Goal: Task Accomplishment & Management: Use online tool/utility

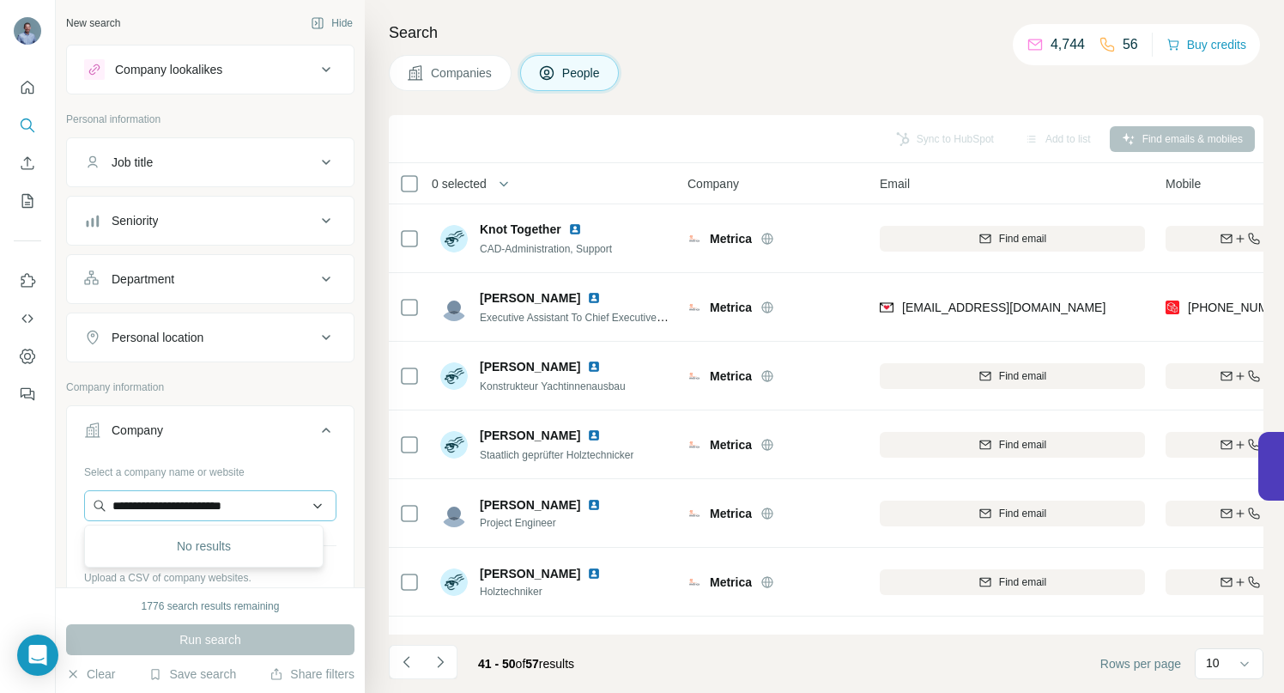
drag, startPoint x: 271, startPoint y: 510, endPoint x: 99, endPoint y: 499, distance: 172.8
click at [99, 499] on input "**********" at bounding box center [210, 505] width 252 height 31
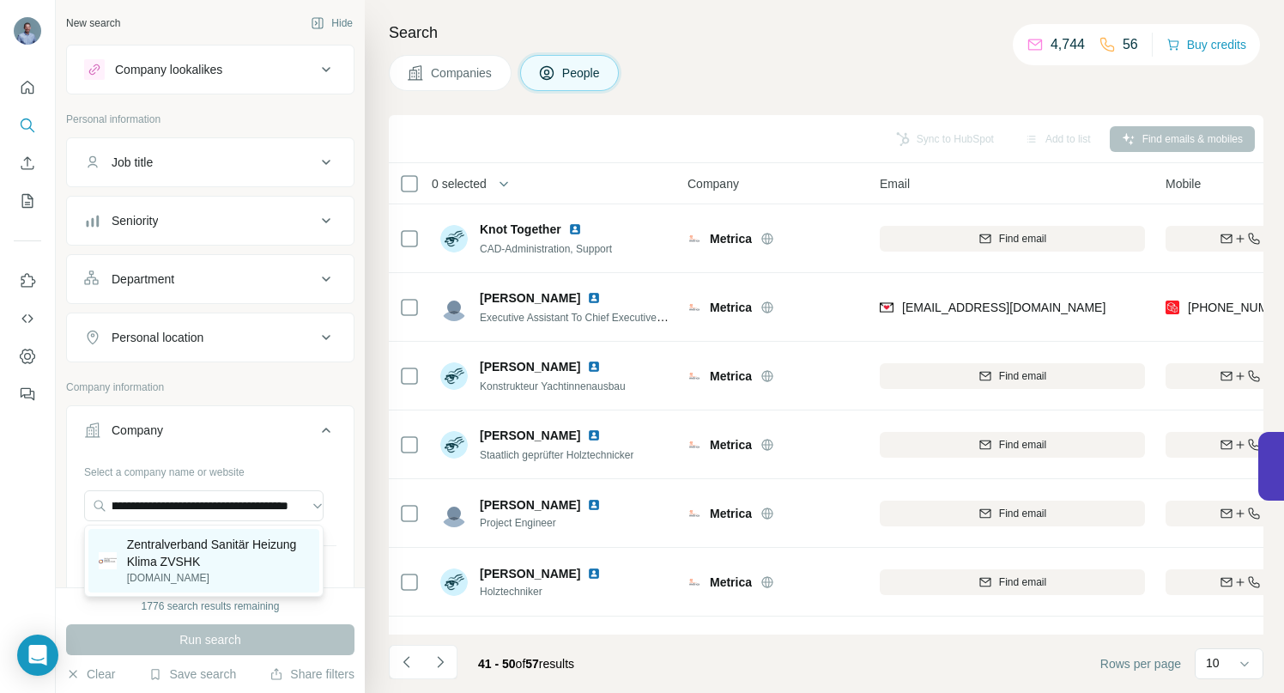
type input "**********"
click at [196, 545] on p "Zentralverband Sanitär Heizung Klima ZVSHK" at bounding box center [218, 552] width 182 height 34
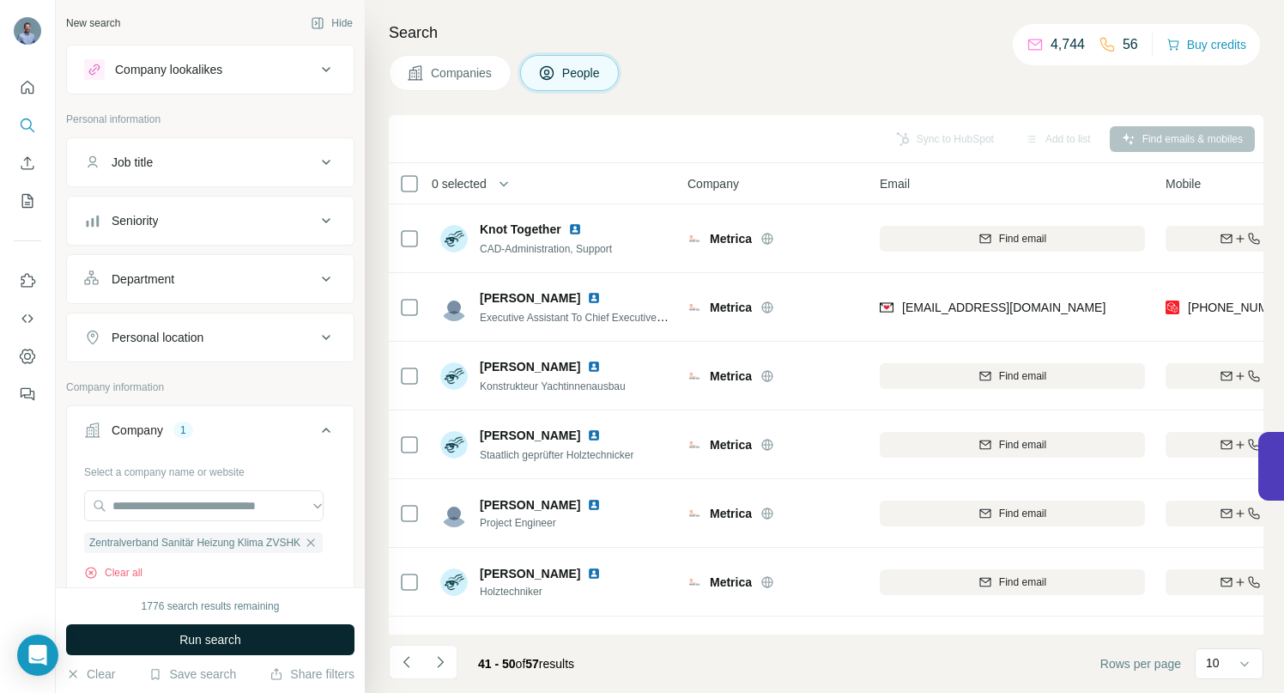
click at [186, 633] on span "Run search" at bounding box center [210, 639] width 62 height 17
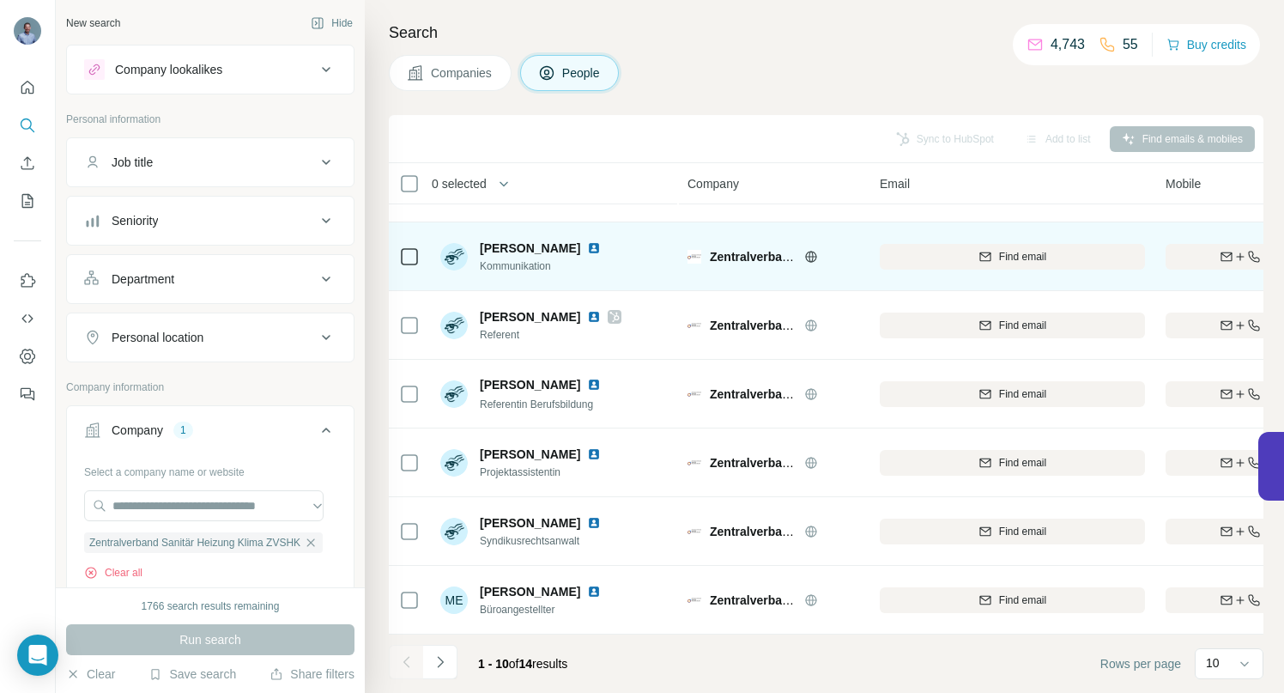
scroll to position [266, 0]
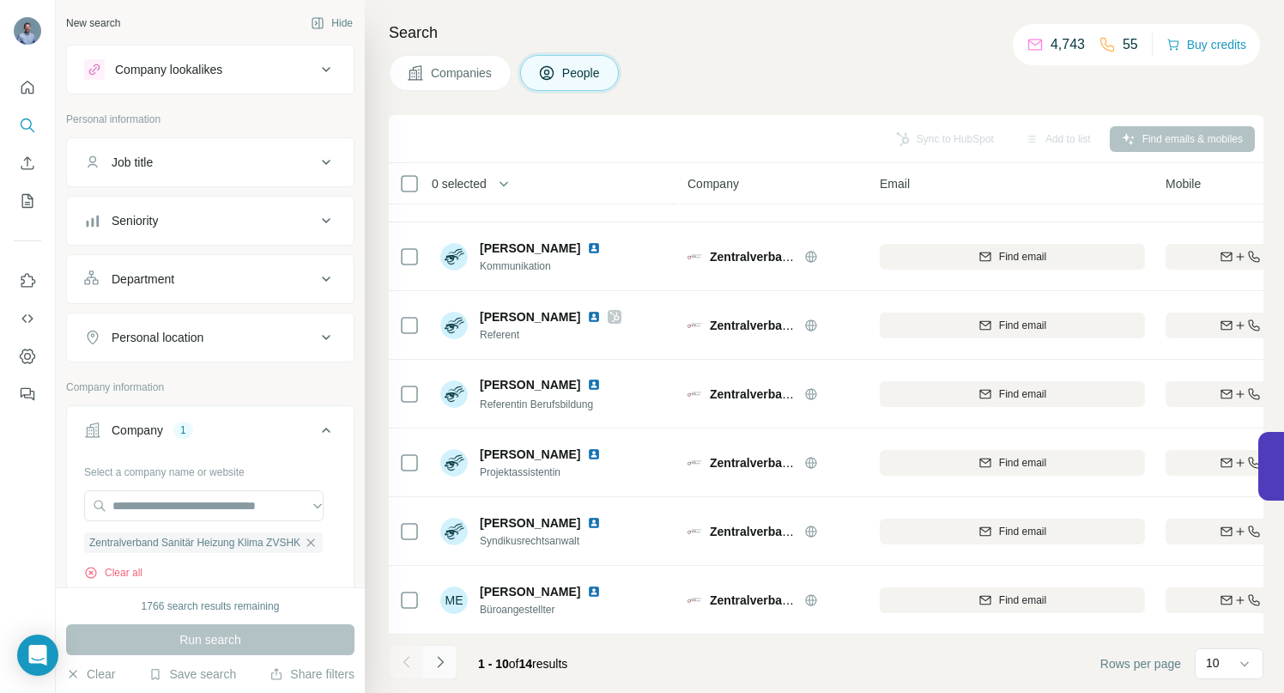
click at [439, 661] on icon "Navigate to next page" at bounding box center [440, 661] width 17 height 17
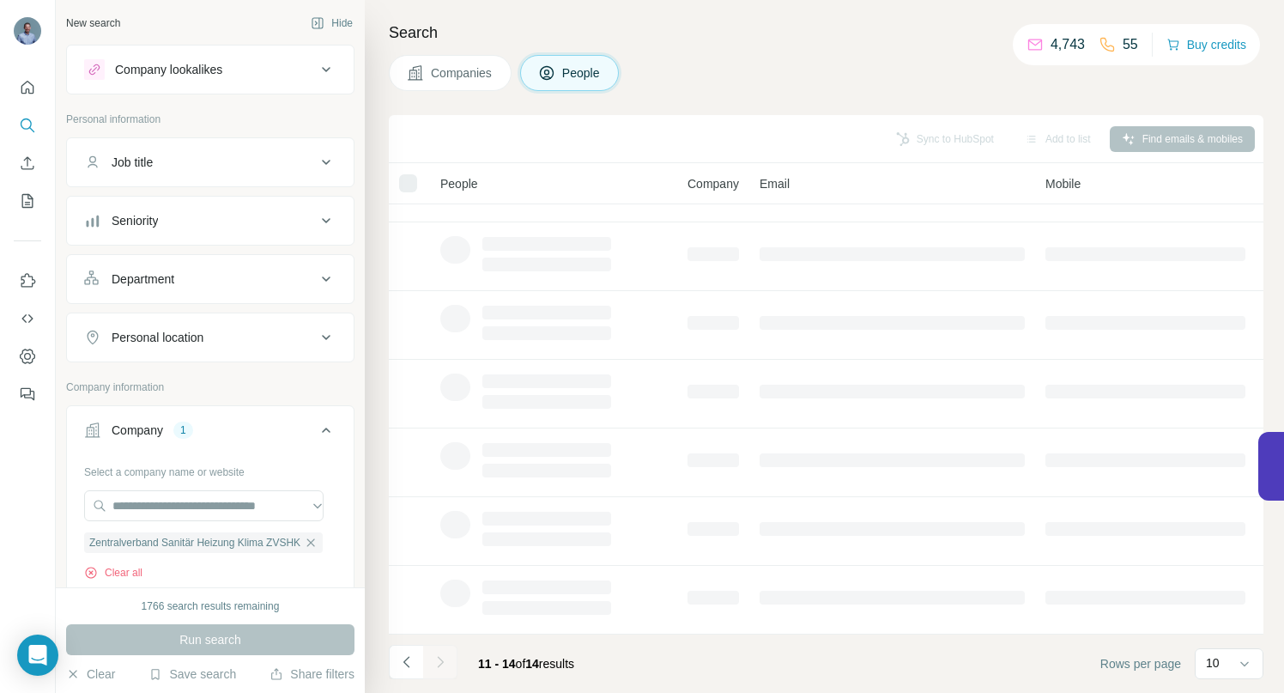
scroll to position [0, 0]
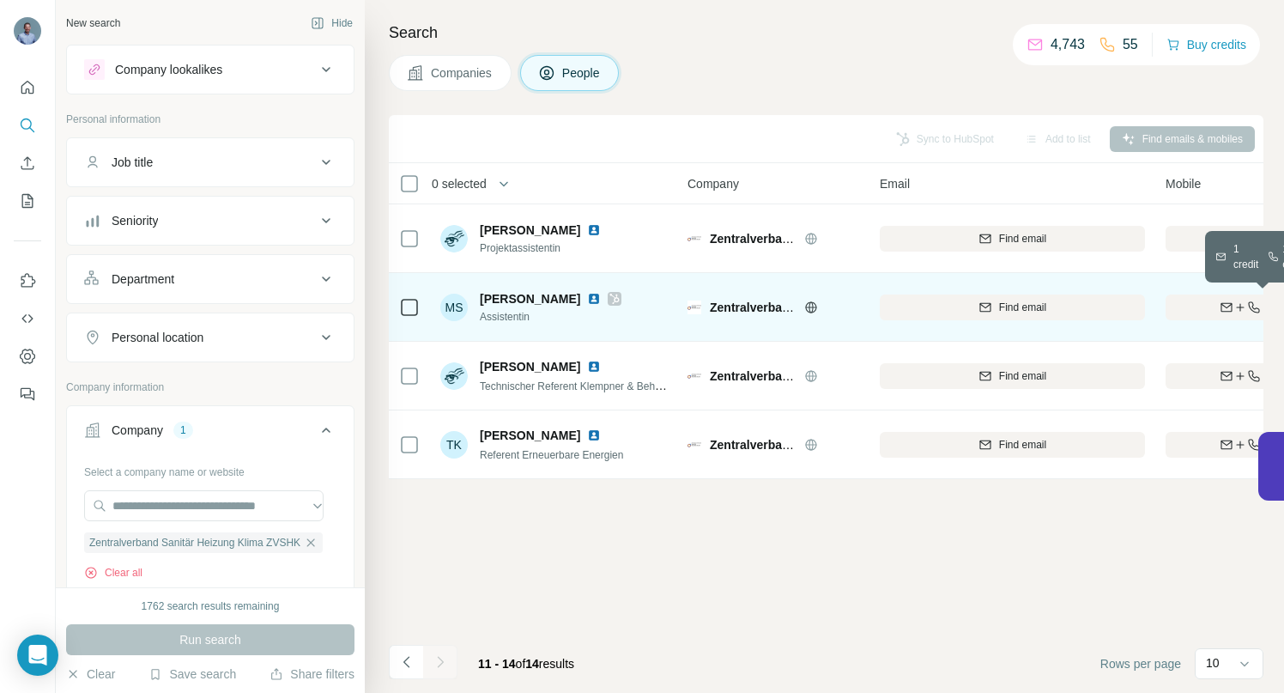
click at [1207, 305] on div "Find both" at bounding box center [1265, 306] width 200 height 15
click at [408, 667] on icon "Navigate to previous page" at bounding box center [405, 661] width 6 height 11
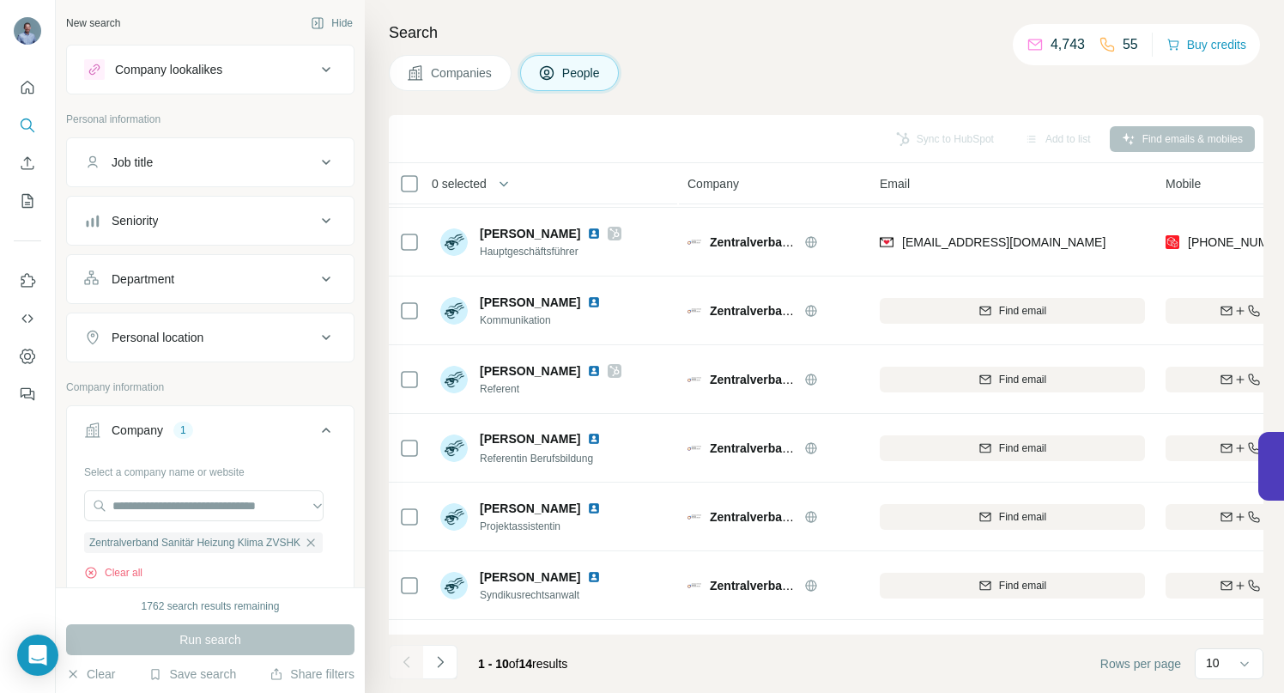
scroll to position [219, 0]
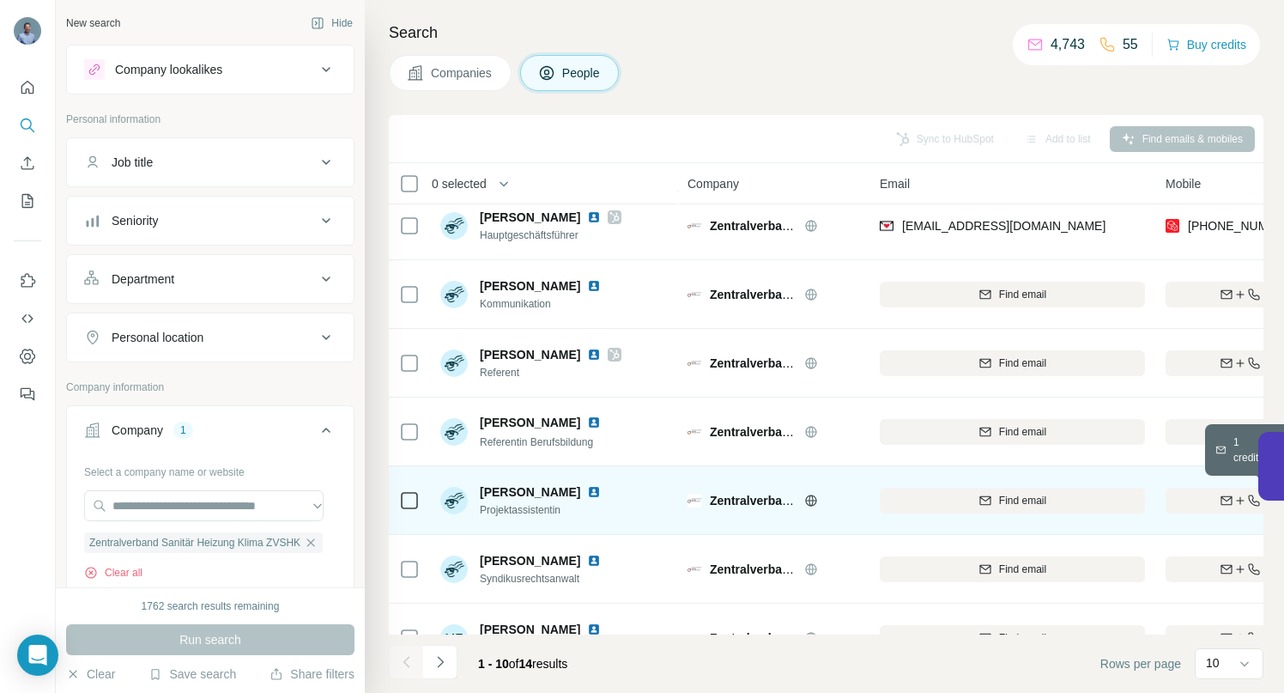
click at [1188, 500] on div "Find both" at bounding box center [1265, 500] width 200 height 15
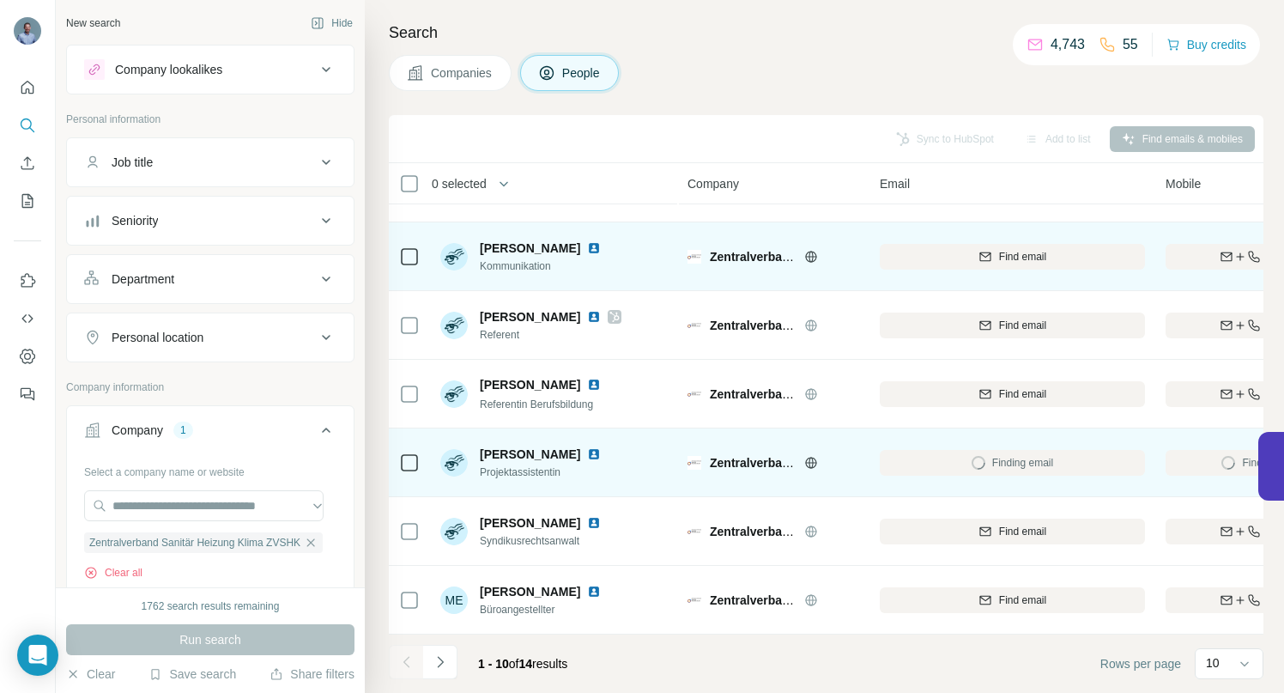
scroll to position [266, 0]
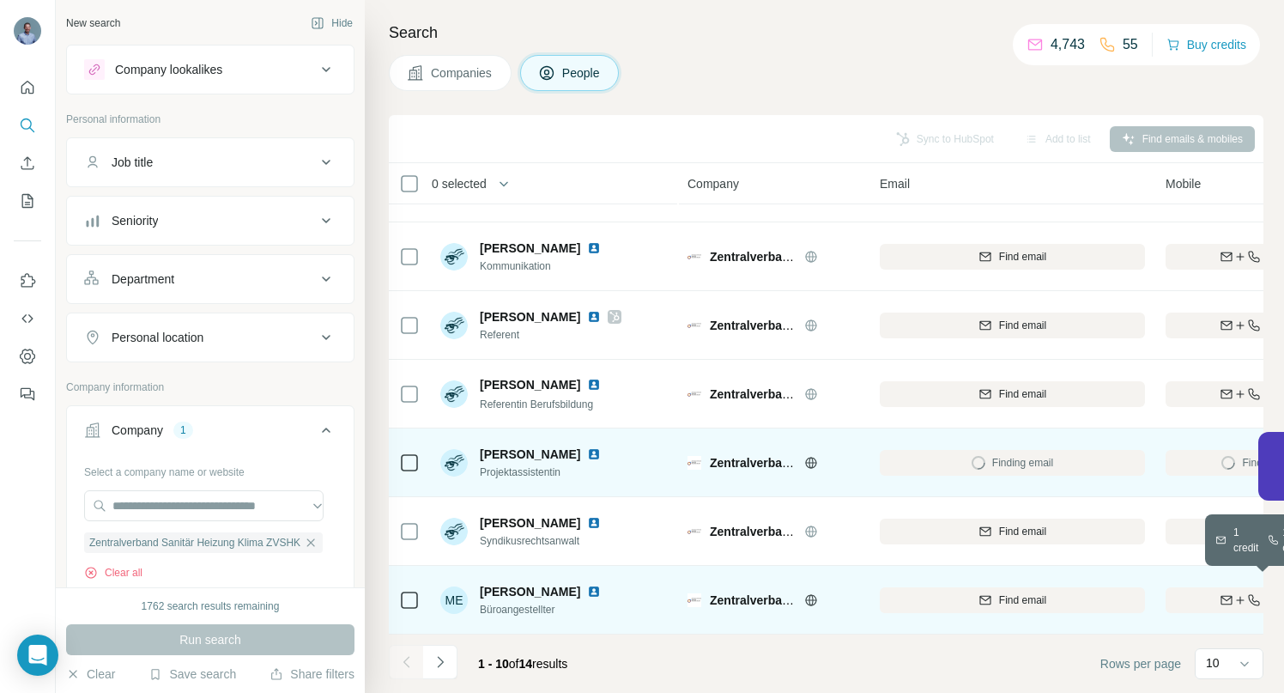
click at [1201, 599] on button "Find both" at bounding box center [1265, 600] width 200 height 26
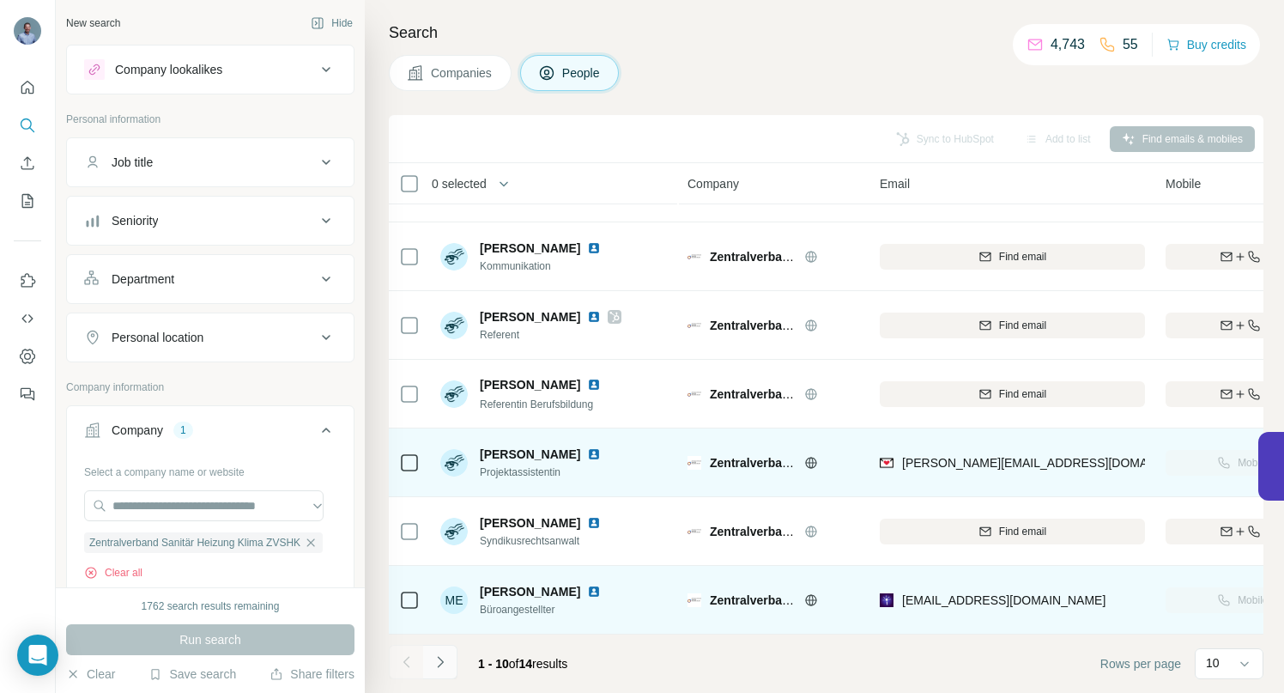
click at [445, 662] on icon "Navigate to next page" at bounding box center [440, 661] width 17 height 17
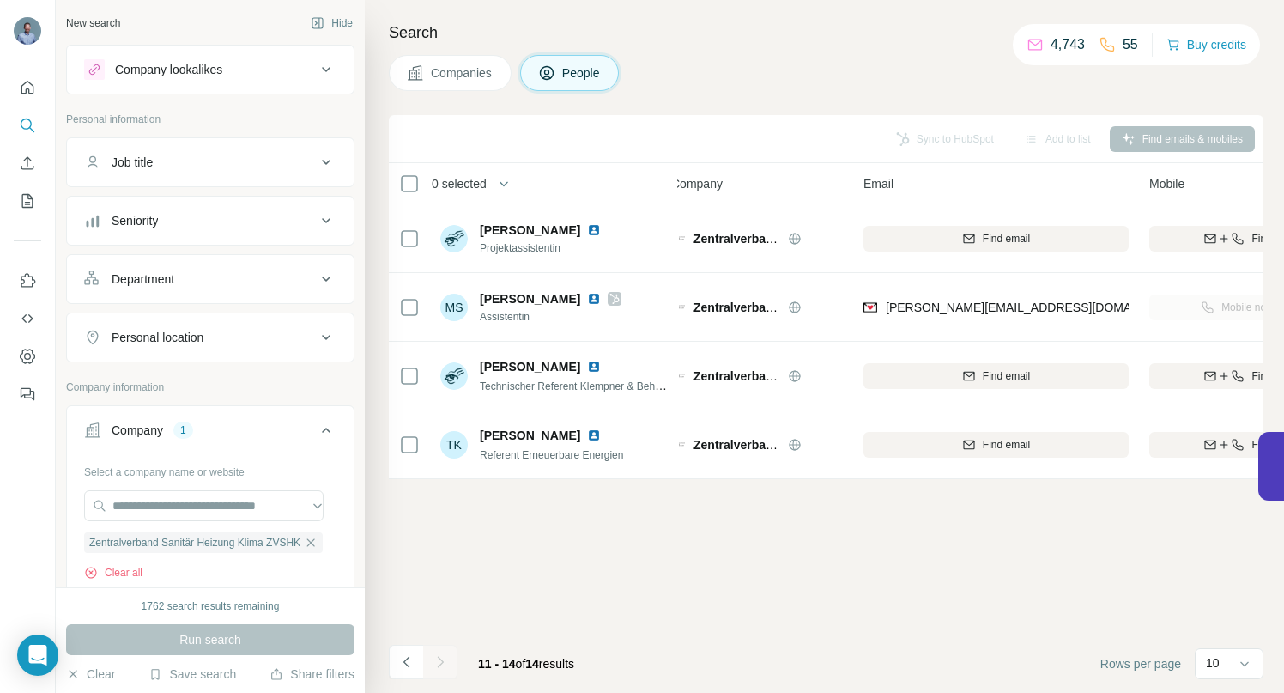
scroll to position [0, 0]
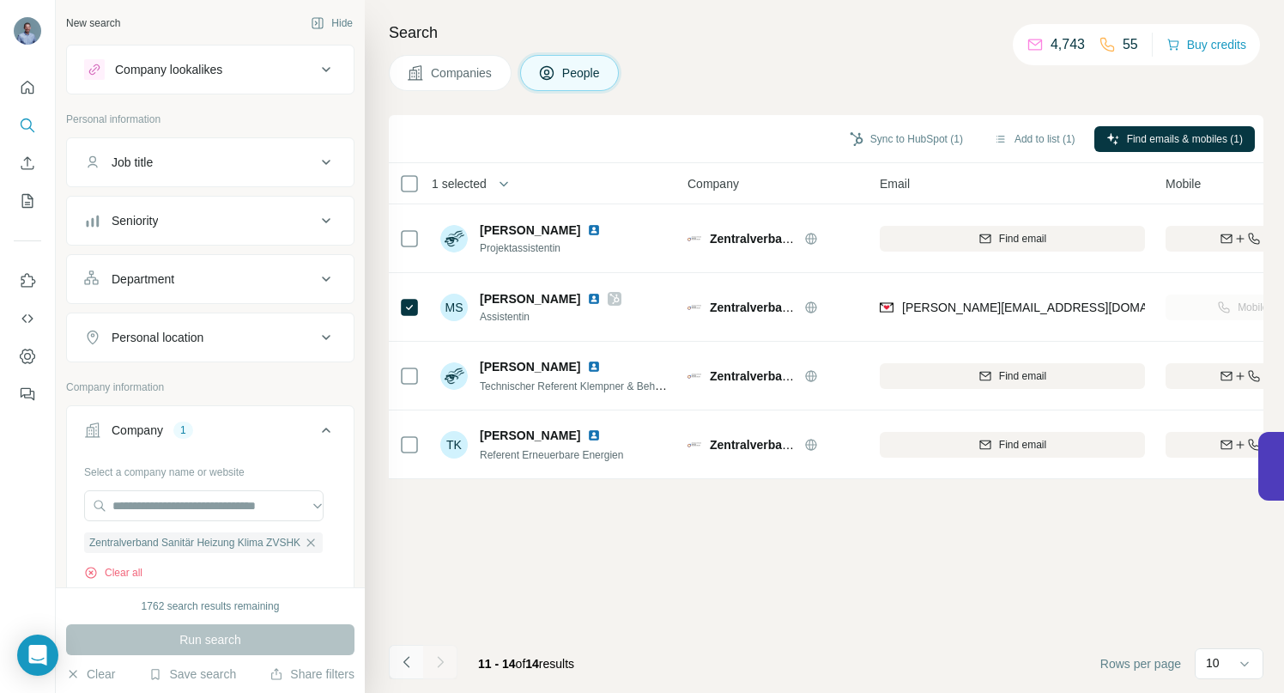
click at [400, 663] on icon "Navigate to previous page" at bounding box center [406, 661] width 17 height 17
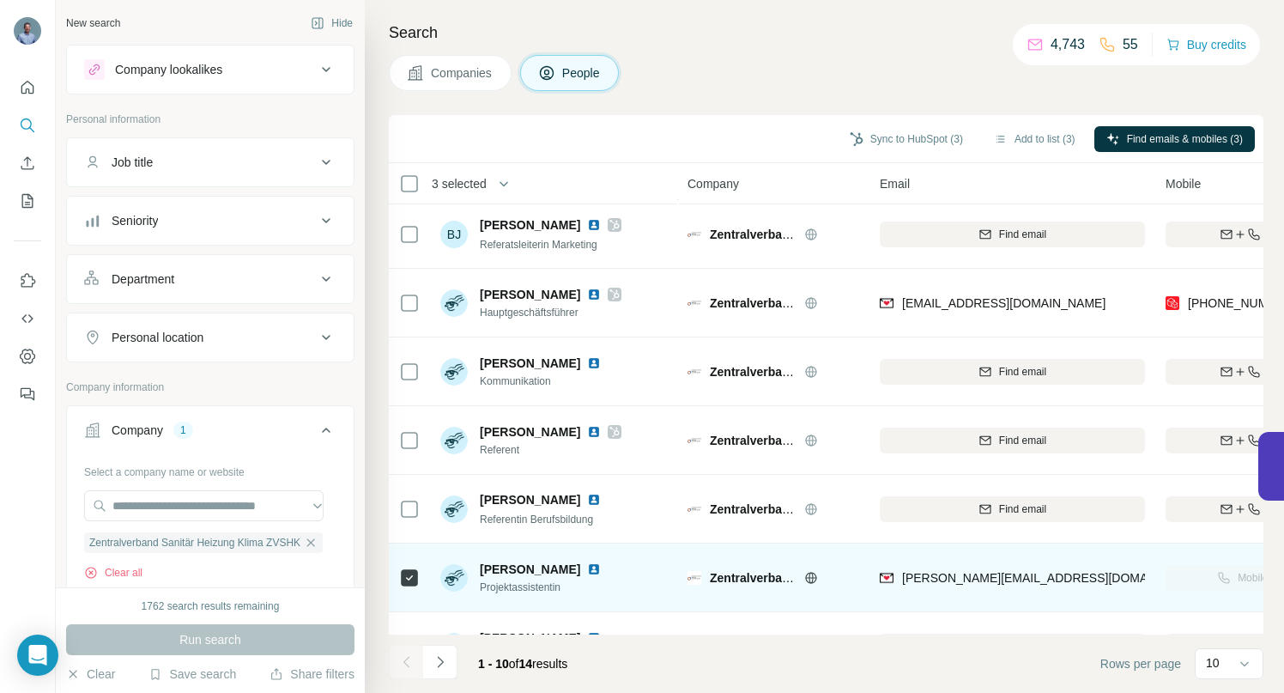
scroll to position [126, 0]
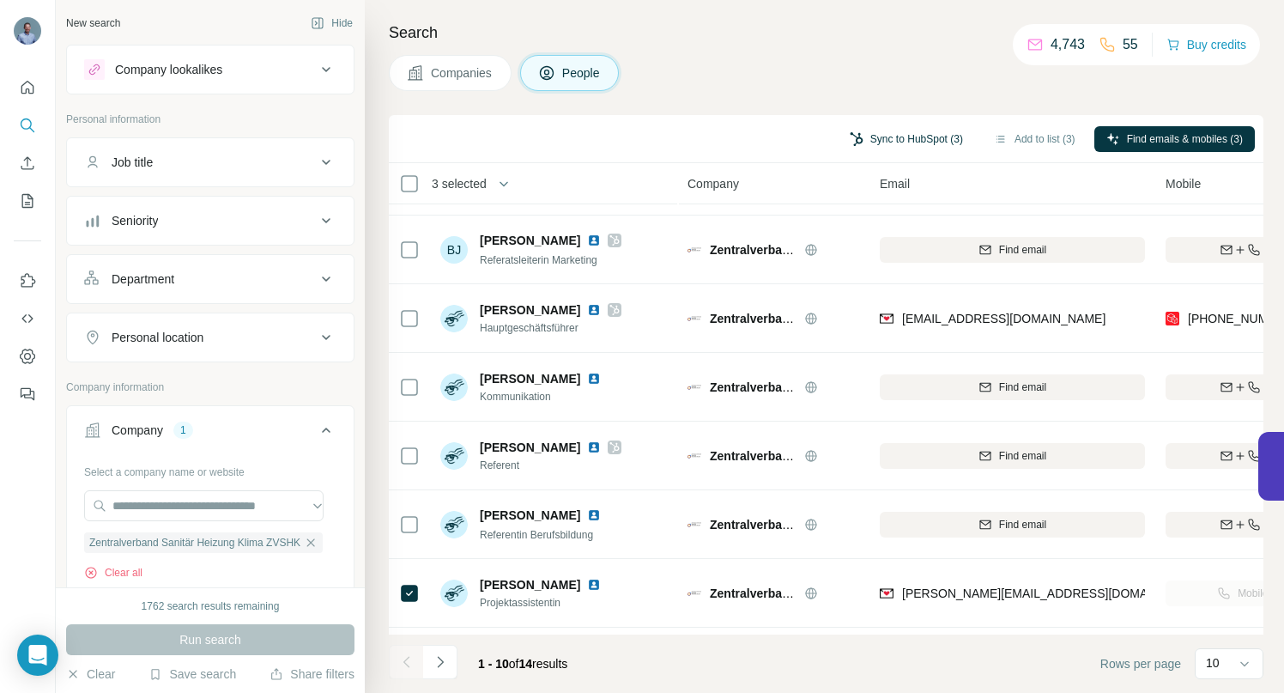
click at [892, 144] on button "Sync to HubSpot (3)" at bounding box center [906, 139] width 137 height 26
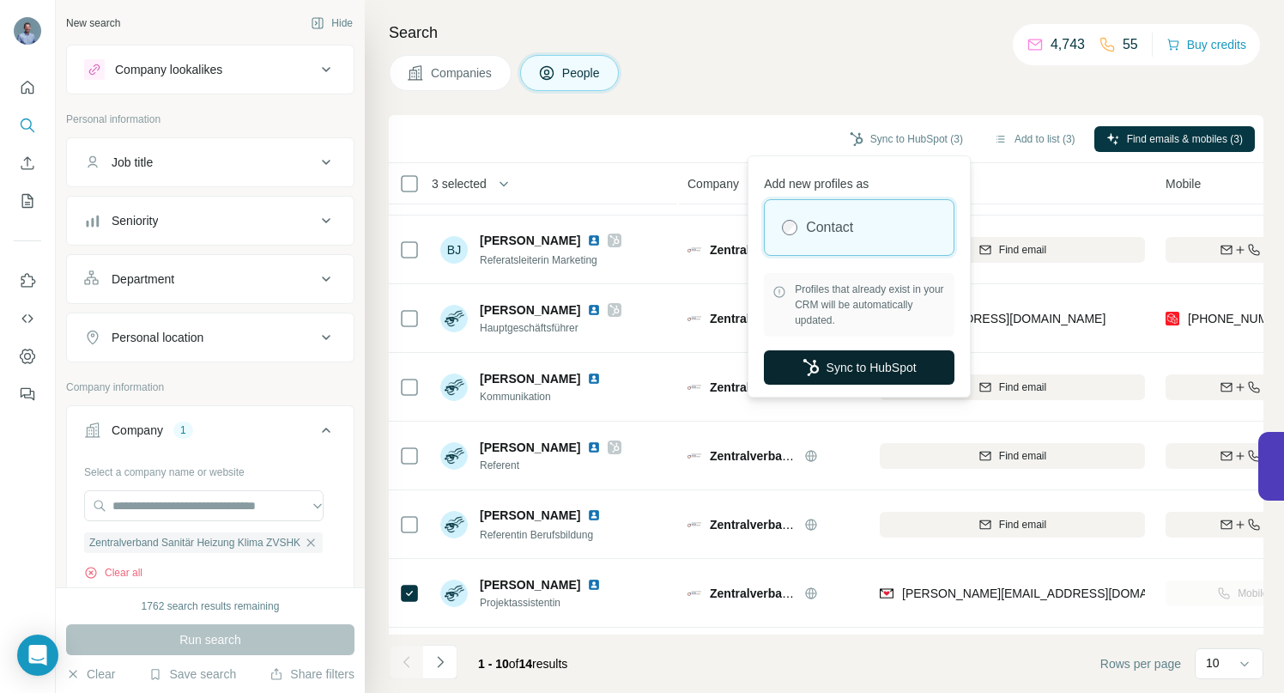
click at [848, 364] on button "Sync to HubSpot" at bounding box center [859, 367] width 191 height 34
